Goal: Task Accomplishment & Management: Manage account settings

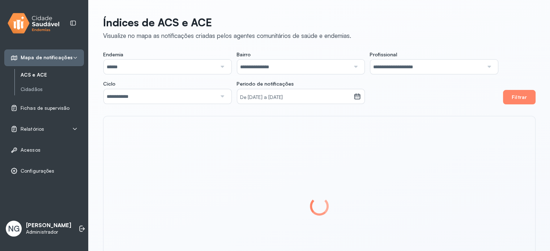
click at [34, 222] on p "[PERSON_NAME]" at bounding box center [48, 225] width 45 height 7
click at [9, 224] on span "NG" at bounding box center [14, 228] width 12 height 9
click at [41, 223] on p "[PERSON_NAME]" at bounding box center [48, 225] width 45 height 7
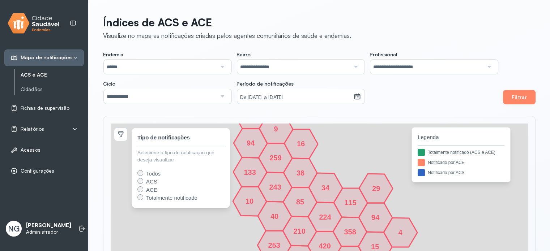
click at [38, 222] on p "[PERSON_NAME]" at bounding box center [48, 225] width 45 height 7
drag, startPoint x: 33, startPoint y: 224, endPoint x: 14, endPoint y: 225, distance: 19.5
click at [29, 224] on p "[PERSON_NAME]" at bounding box center [48, 225] width 45 height 7
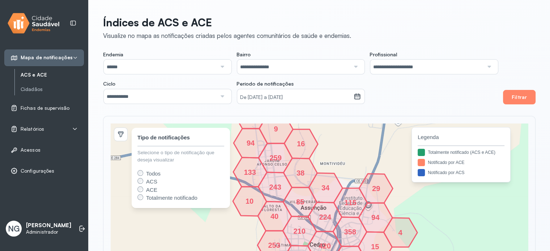
click at [9, 225] on span "NG" at bounding box center [14, 228] width 12 height 9
click at [31, 225] on p "[PERSON_NAME]" at bounding box center [48, 225] width 45 height 7
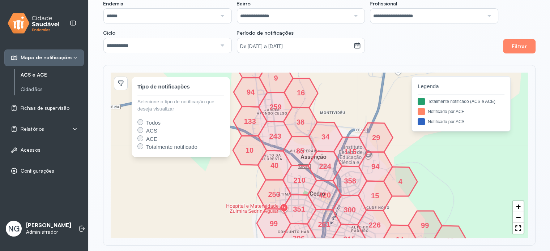
scroll to position [57, 0]
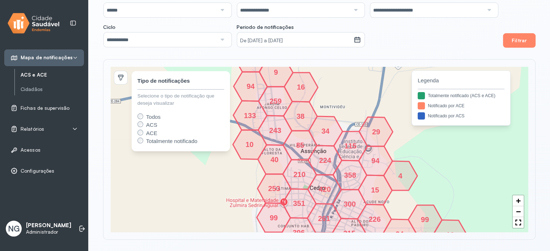
click at [14, 226] on span "NG" at bounding box center [14, 228] width 12 height 9
click at [58, 227] on p "[PERSON_NAME]" at bounding box center [48, 225] width 45 height 7
click at [78, 225] on icon at bounding box center [81, 228] width 7 height 7
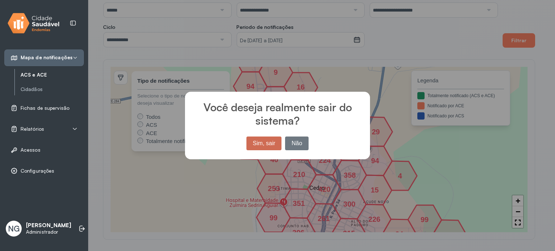
click at [257, 138] on button "Sim, sair" at bounding box center [264, 144] width 35 height 14
